Goal: Task Accomplishment & Management: Manage account settings

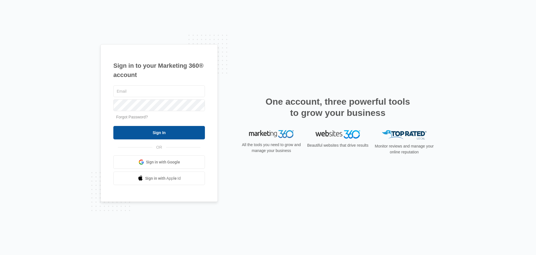
type input "[EMAIL_ADDRESS][DOMAIN_NAME]"
click at [178, 132] on input "Sign In" at bounding box center [159, 132] width 92 height 13
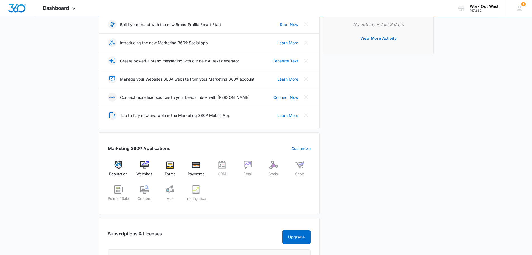
scroll to position [84, 0]
click at [148, 165] on img at bounding box center [144, 164] width 8 height 8
